Goal: Transaction & Acquisition: Subscribe to service/newsletter

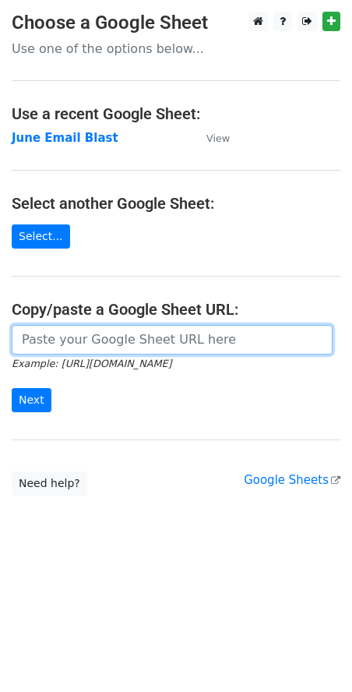
click at [128, 333] on input "url" at bounding box center [172, 340] width 321 height 30
paste input "https://docs.google.com/spreadsheets/d/1WGD3KZzsby5LIeO8rNOidg1SmsTTX4CertOr-B6…"
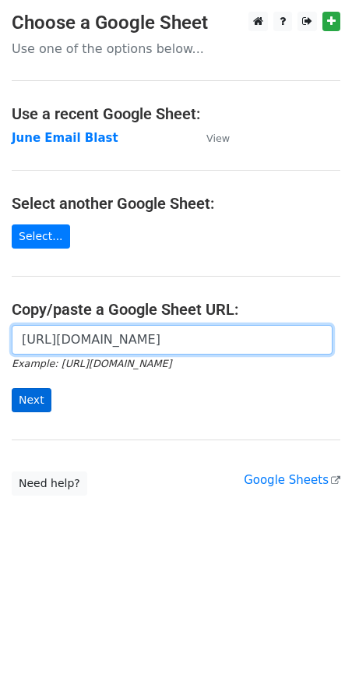
type input "https://docs.google.com/spreadsheets/d/1WGD3KZzsby5LIeO8rNOidg1SmsTTX4CertOr-B6…"
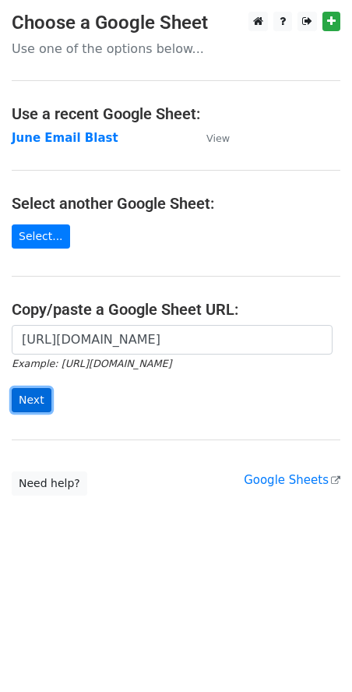
scroll to position [0, 0]
click at [34, 401] on input "Next" at bounding box center [32, 400] width 40 height 24
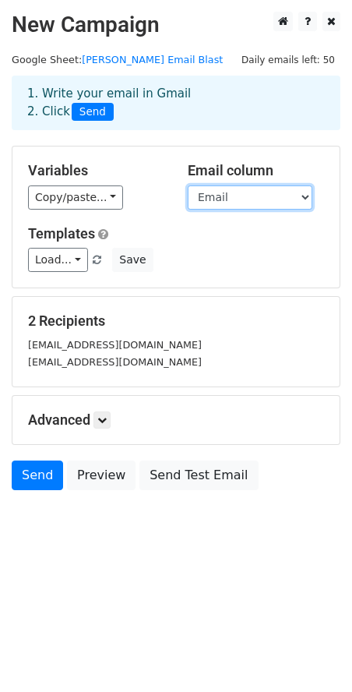
click at [235, 199] on select "First Name Email" at bounding box center [250, 197] width 125 height 24
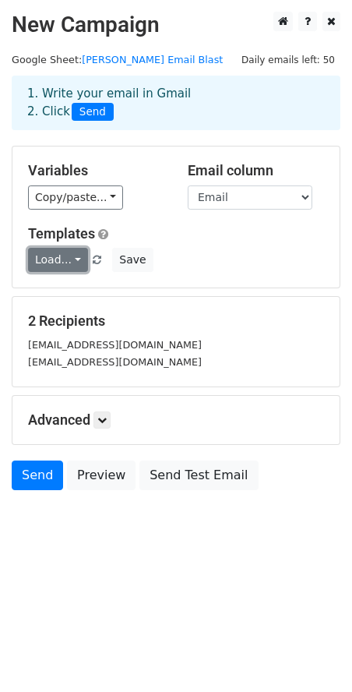
click at [60, 266] on link "Load..." at bounding box center [58, 260] width 60 height 24
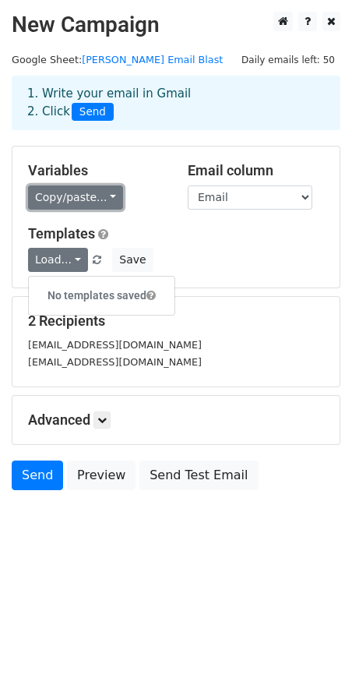
click at [86, 189] on link "Copy/paste..." at bounding box center [75, 197] width 95 height 24
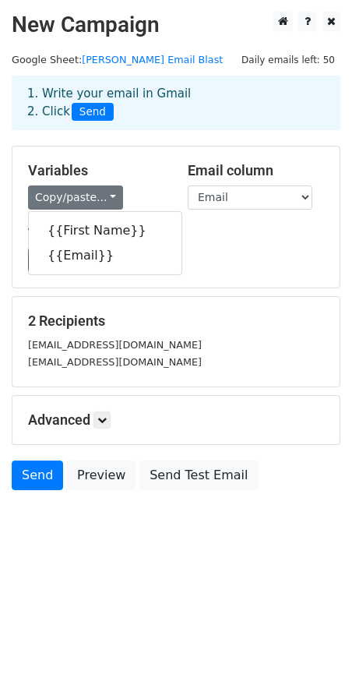
click at [247, 234] on h5 "Templates" at bounding box center [176, 233] width 296 height 17
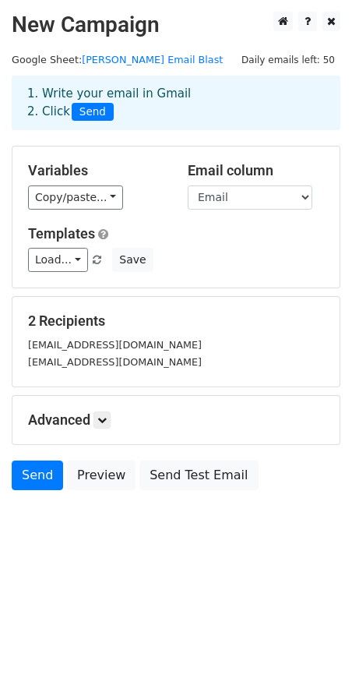
click at [217, 255] on div "Load... No templates saved Save" at bounding box center [175, 260] width 319 height 24
click at [71, 255] on link "Load..." at bounding box center [58, 260] width 60 height 24
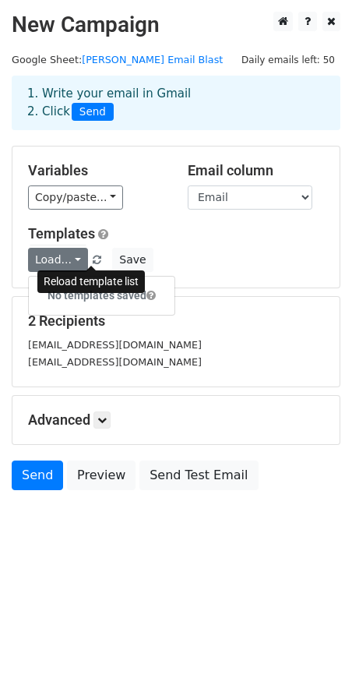
click at [97, 255] on link at bounding box center [97, 260] width 13 height 12
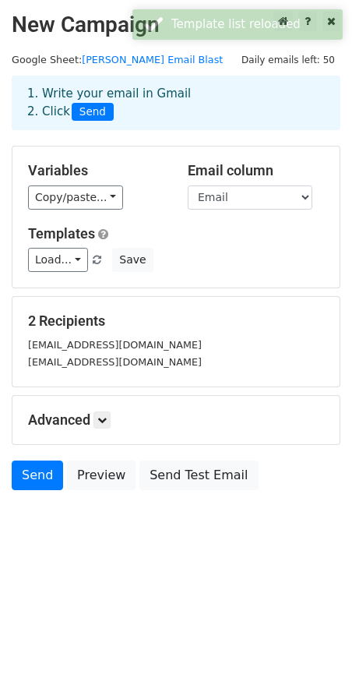
click at [261, 337] on div "brianmanco@gmail.com" at bounding box center [175, 345] width 319 height 18
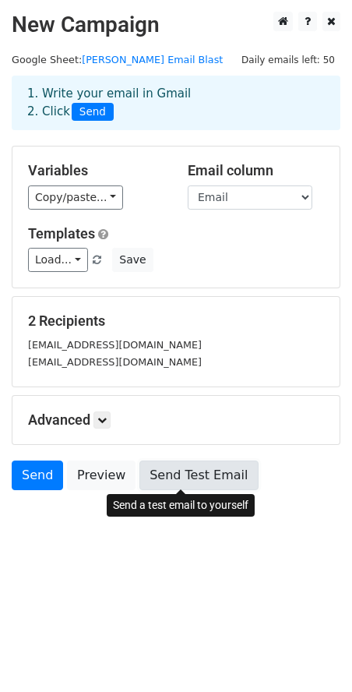
click at [192, 474] on link "Send Test Email" at bounding box center [198, 475] width 118 height 30
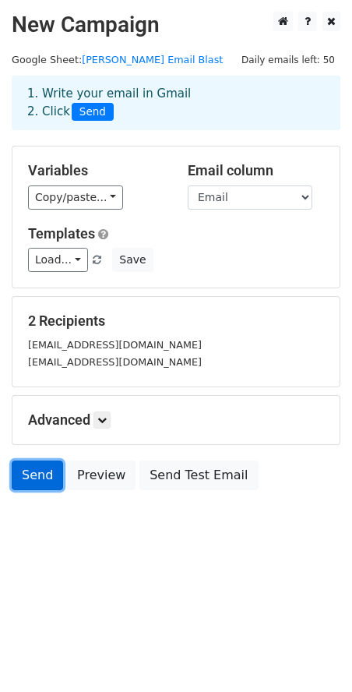
click at [35, 482] on link "Send" at bounding box center [37, 475] width 51 height 30
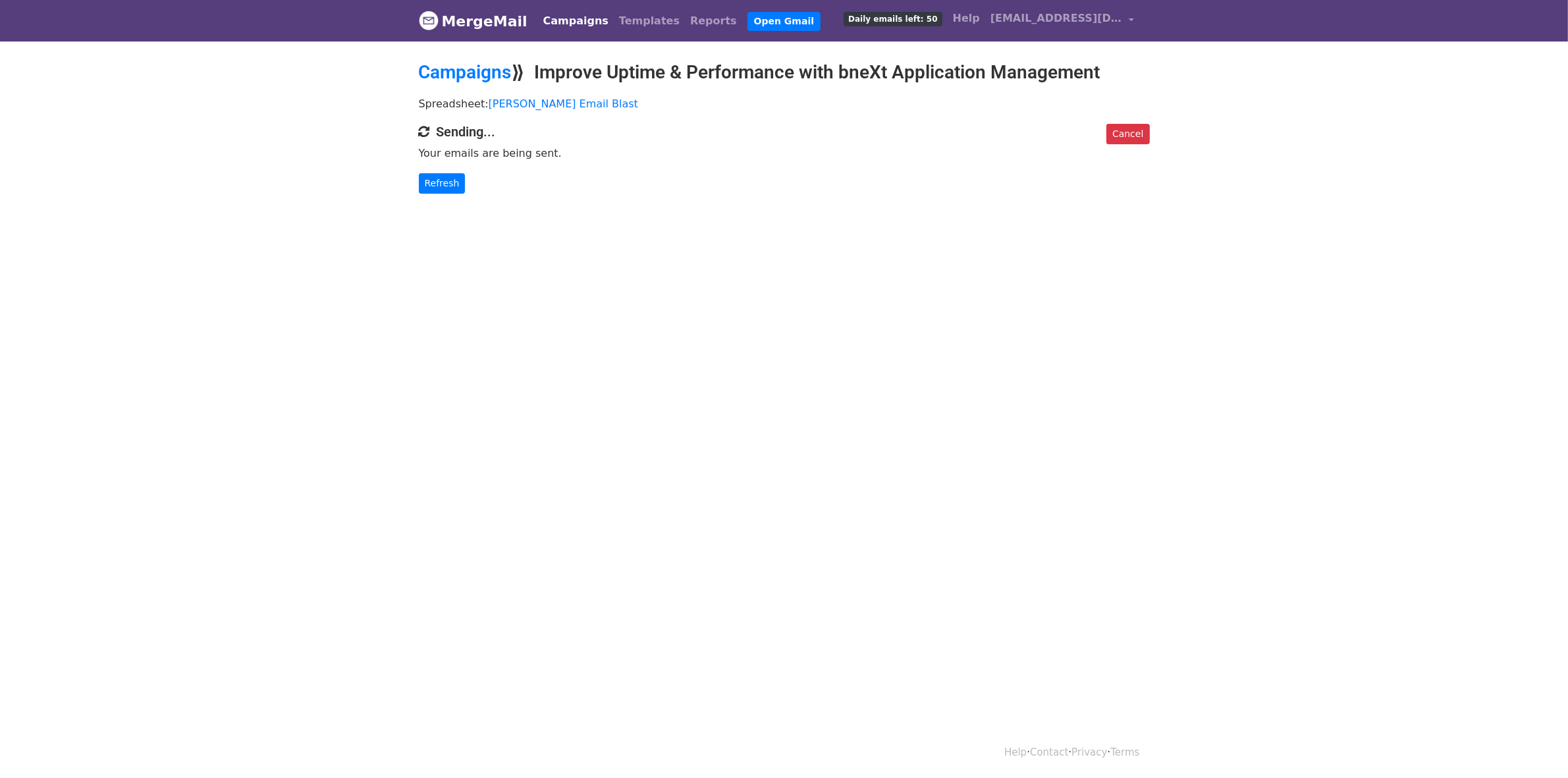
drag, startPoint x: 517, startPoint y: 490, endPoint x: 852, endPoint y: 2, distance: 591.9
click at [546, 457] on html "MergeMail Campaigns Templates Reports Open Gmail Daily emails left: 50 Help [EM…" at bounding box center [784, 389] width 1568 height 778
click at [787, 438] on html "MergeMail Campaigns Templates Reports Open Gmail Daily emails left: 50 Help [EM…" at bounding box center [784, 389] width 1568 height 778
